Goal: Task Accomplishment & Management: Complete application form

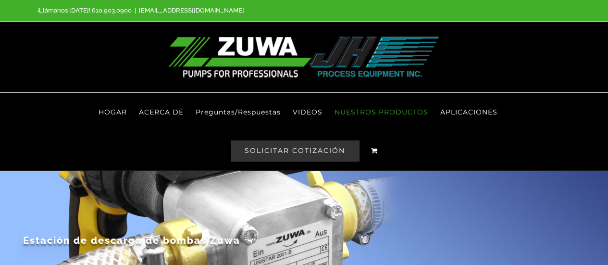
click at [296, 146] on font "SOLICITAR COTIZACIÓN" at bounding box center [295, 150] width 101 height 9
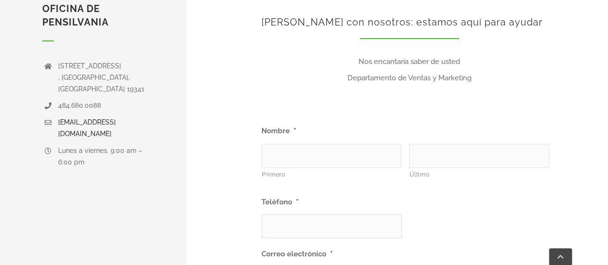
click at [285, 144] on input "Primero" at bounding box center [332, 156] width 140 height 24
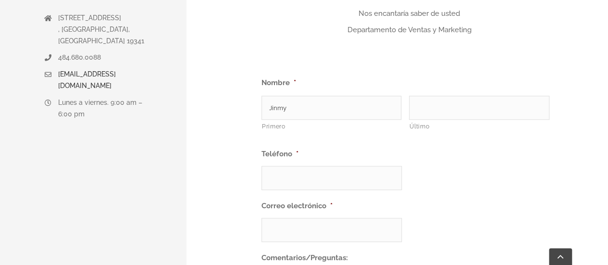
type input "Jinmy"
type input "[PERSON_NAME]"
click at [292, 166] on input "(___) ___-____" at bounding box center [332, 178] width 140 height 24
type input "[PHONE_NUMBER]"
click at [318, 166] on input "[PHONE_NUMBER]" at bounding box center [332, 178] width 140 height 24
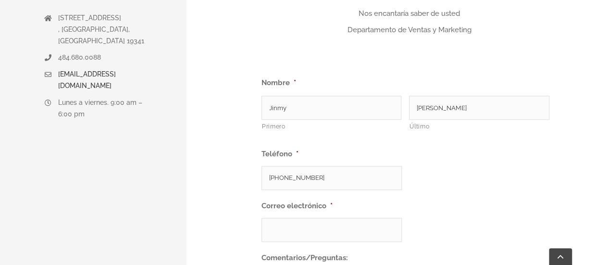
click at [287, 220] on input "Correo electrónico *" at bounding box center [332, 230] width 140 height 24
type input "[EMAIL_ADDRESS][DOMAIN_NAME]"
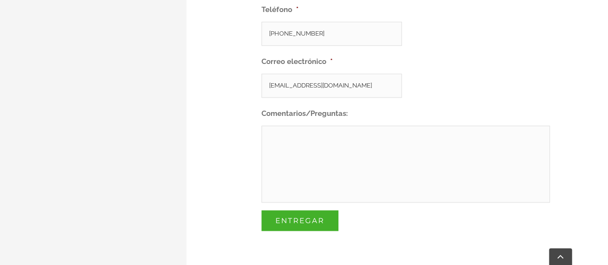
click at [299, 137] on textarea "Comentarios/Preguntas:" at bounding box center [406, 164] width 289 height 77
click at [300, 142] on textarea "Comentarios/Preguntas:" at bounding box center [406, 164] width 289 height 77
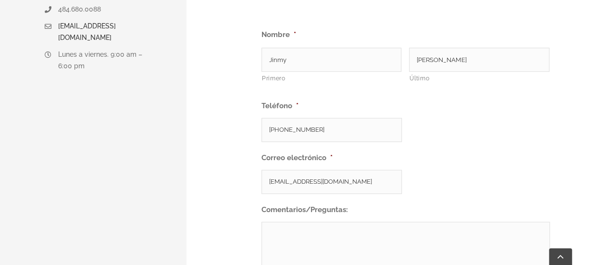
paste textarea "Good morning, I work for SOLARIS Honduras ([URL][DOMAIN_NAME]). I'm interested …"
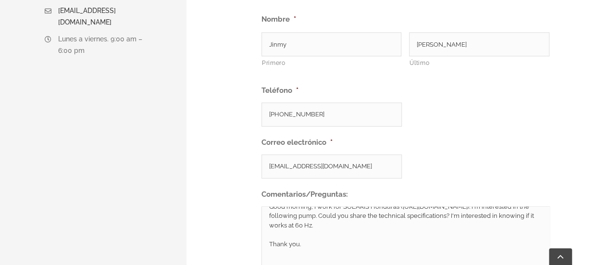
scroll to position [19, 0]
click at [281, 226] on textarea "Good morning, I work for SOLARIS Honduras ([URL][DOMAIN_NAME]). I'm interested …" at bounding box center [406, 244] width 289 height 77
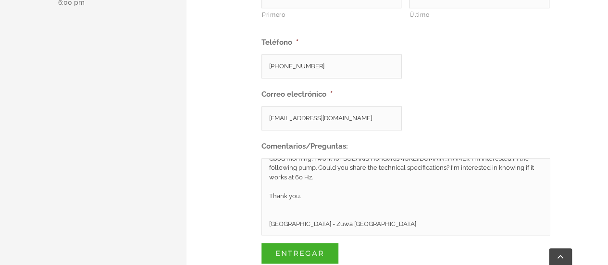
drag, startPoint x: 381, startPoint y: 196, endPoint x: 250, endPoint y: 202, distance: 131.5
click at [250, 202] on div "[PERSON_NAME] con nosotros: estamos aquí para ayudar Nos encantaría saber de us…" at bounding box center [410, 61] width 398 height 534
click at [274, 184] on textarea "Good morning, I work for SOLARIS Honduras ([URL][DOMAIN_NAME]). I'm interested …" at bounding box center [406, 196] width 289 height 77
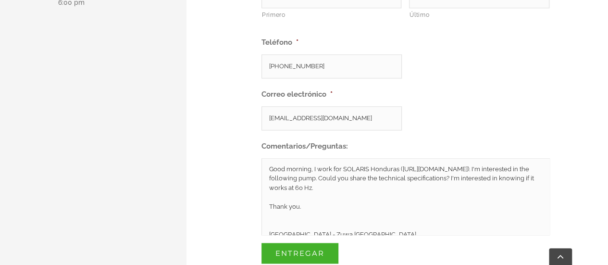
click at [339, 165] on textarea "Good morning, I work for SOLARIS Honduras ([URL][DOMAIN_NAME]). I'm interested …" at bounding box center [406, 196] width 289 height 77
click at [314, 197] on textarea "Good morning, I work for SOLARIS Honduras ([URL][DOMAIN_NAME]). I'm interested …" at bounding box center [406, 196] width 289 height 77
click at [334, 172] on textarea "Good morning, I work for SOLARIS Honduras ([URL][DOMAIN_NAME]). I'm interested …" at bounding box center [406, 196] width 289 height 77
paste textarea "Mi WhatsApp es [PHONE_NUMBER]"
click at [348, 185] on textarea "Good morning, I work for SOLARIS Honduras ([URL][DOMAIN_NAME]). I'm interested …" at bounding box center [406, 196] width 289 height 77
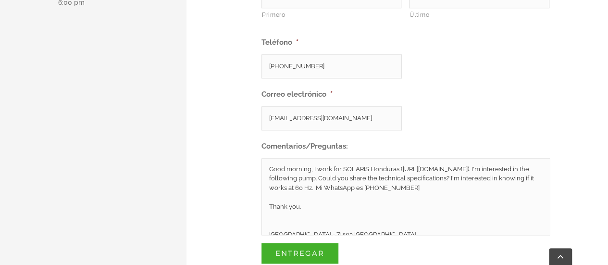
drag, startPoint x: 417, startPoint y: 172, endPoint x: 247, endPoint y: 148, distance: 172.0
click at [247, 148] on div "[PERSON_NAME] con nosotros: estamos aquí para ayudar Nos encantaría saber de us…" at bounding box center [410, 61] width 398 height 534
type textarea "Good morning, I work for SOLARIS Honduras ([URL][DOMAIN_NAME]). I'm interested …"
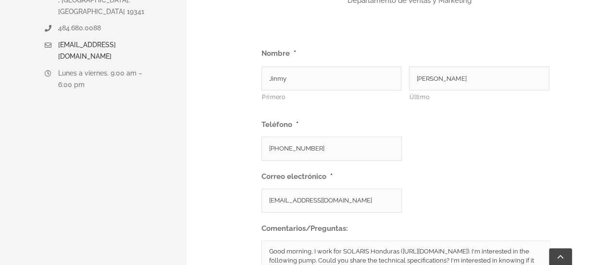
scroll to position [400, 0]
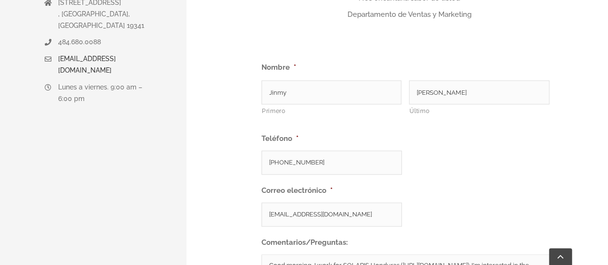
click at [300, 151] on input "[PHONE_NUMBER]" at bounding box center [332, 163] width 140 height 24
type input "(899) 216-92__"
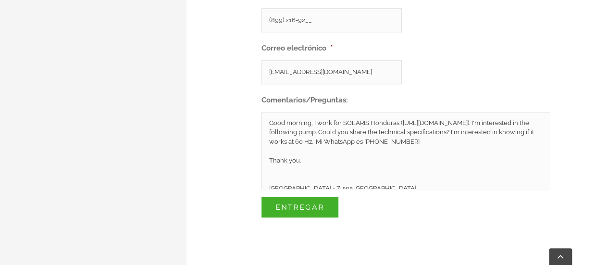
scroll to position [544, 0]
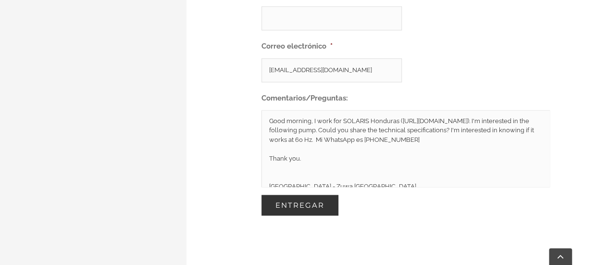
click at [311, 195] on input "Entregar" at bounding box center [300, 205] width 77 height 21
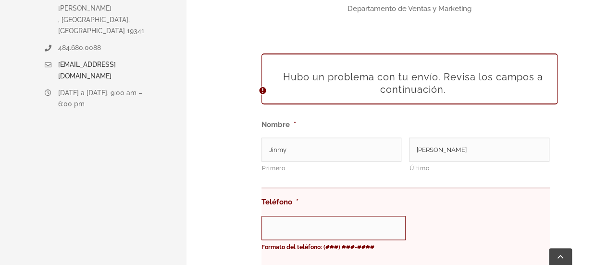
scroll to position [454, 0]
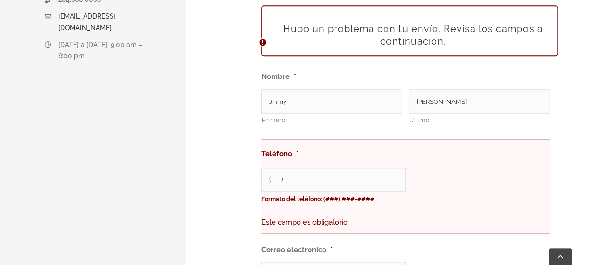
click at [321, 168] on input "(___) ___-____" at bounding box center [334, 180] width 144 height 24
type input "(504) 899-2169"
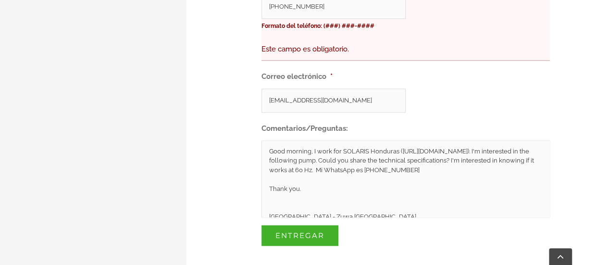
scroll to position [646, 0]
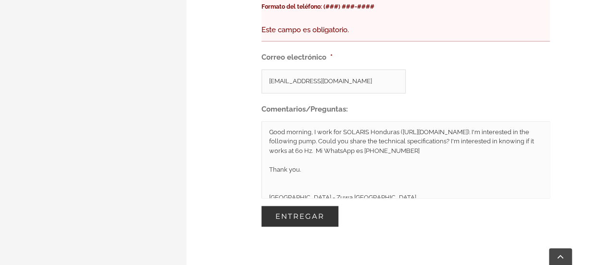
click at [306, 206] on input "Entregar" at bounding box center [300, 216] width 77 height 21
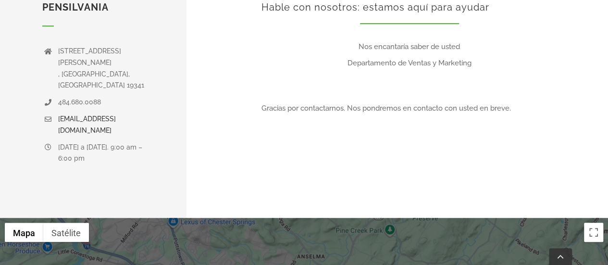
scroll to position [337, 0]
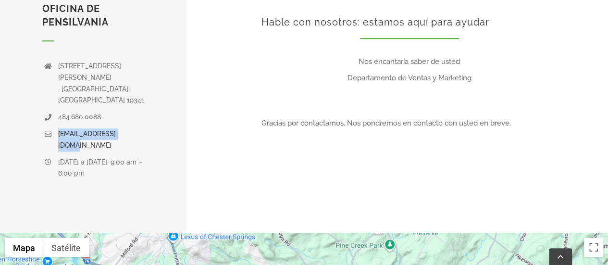
drag, startPoint x: 141, startPoint y: 92, endPoint x: 59, endPoint y: 99, distance: 83.0
click at [59, 128] on div "[EMAIL_ADDRESS][DOMAIN_NAME]" at bounding box center [101, 139] width 86 height 23
copy font "[EMAIL_ADDRESS][DOMAIN_NAME]"
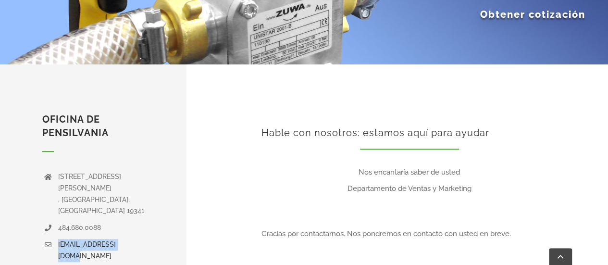
scroll to position [240, 0]
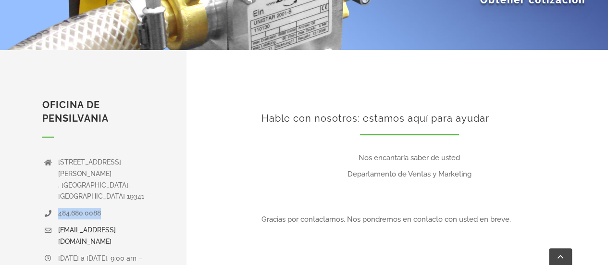
drag, startPoint x: 89, startPoint y: 177, endPoint x: 59, endPoint y: 177, distance: 30.8
click at [59, 208] on p "484.680.0088" at bounding box center [101, 214] width 86 height 12
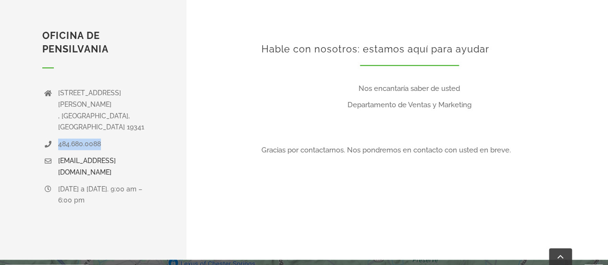
scroll to position [289, 0]
